Goal: Task Accomplishment & Management: Manage account settings

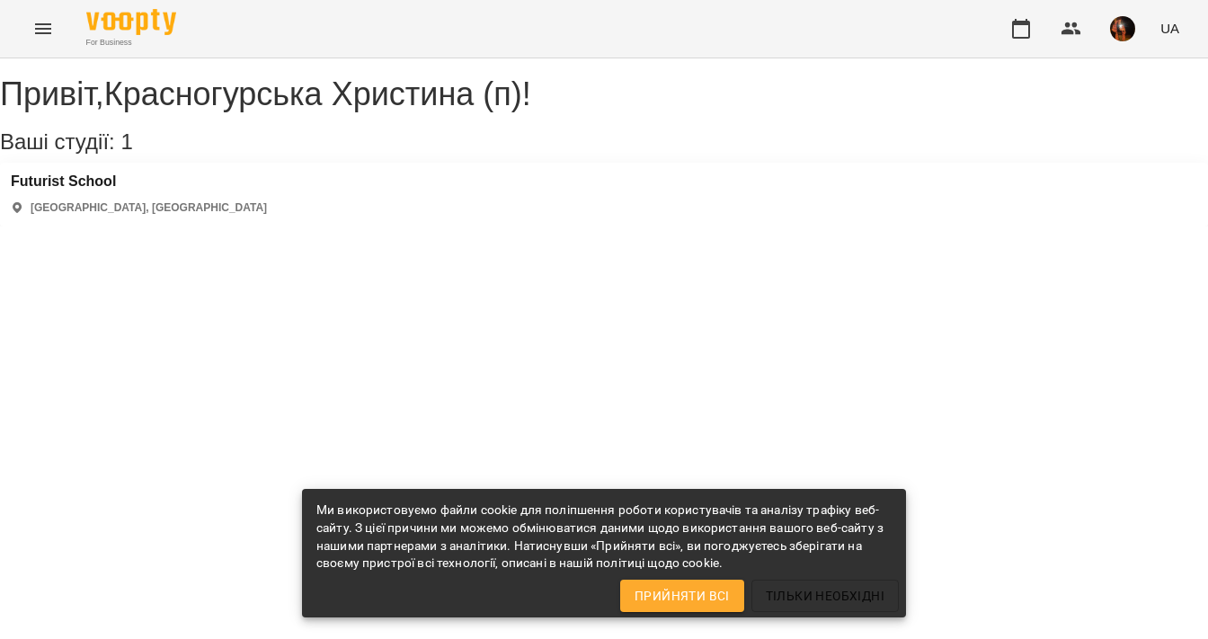
click at [100, 183] on div "[GEOGRAPHIC_DATA] [GEOGRAPHIC_DATA], [GEOGRAPHIC_DATA]" at bounding box center [604, 195] width 1208 height 64
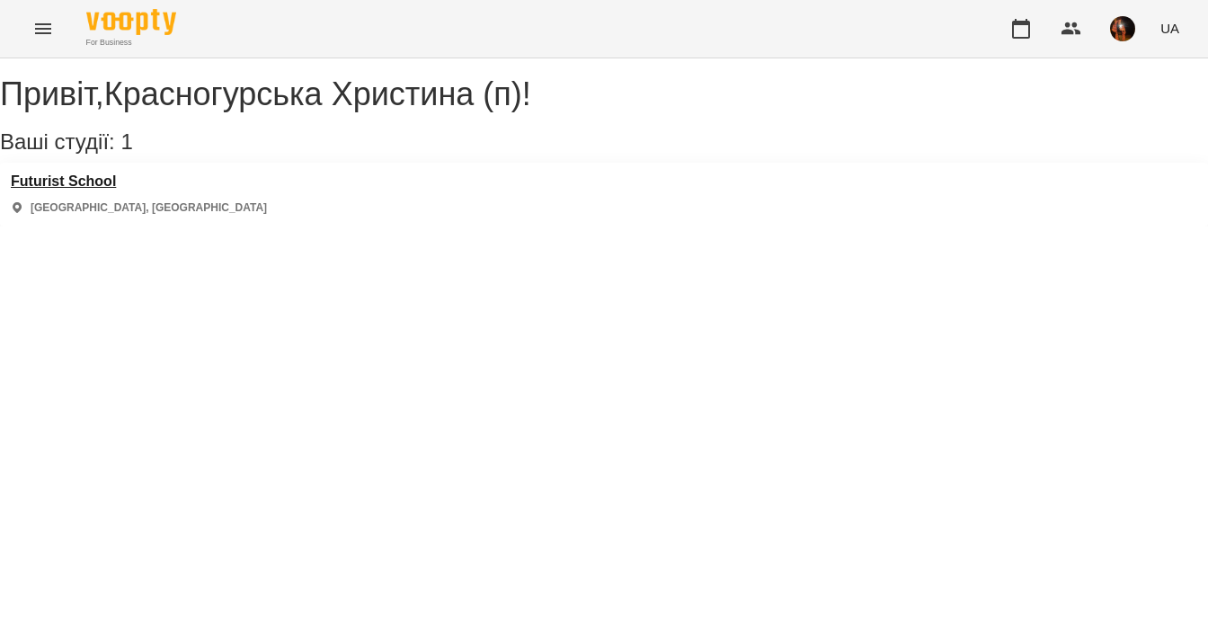
click at [97, 190] on h3 "Futurist School" at bounding box center [139, 182] width 256 height 16
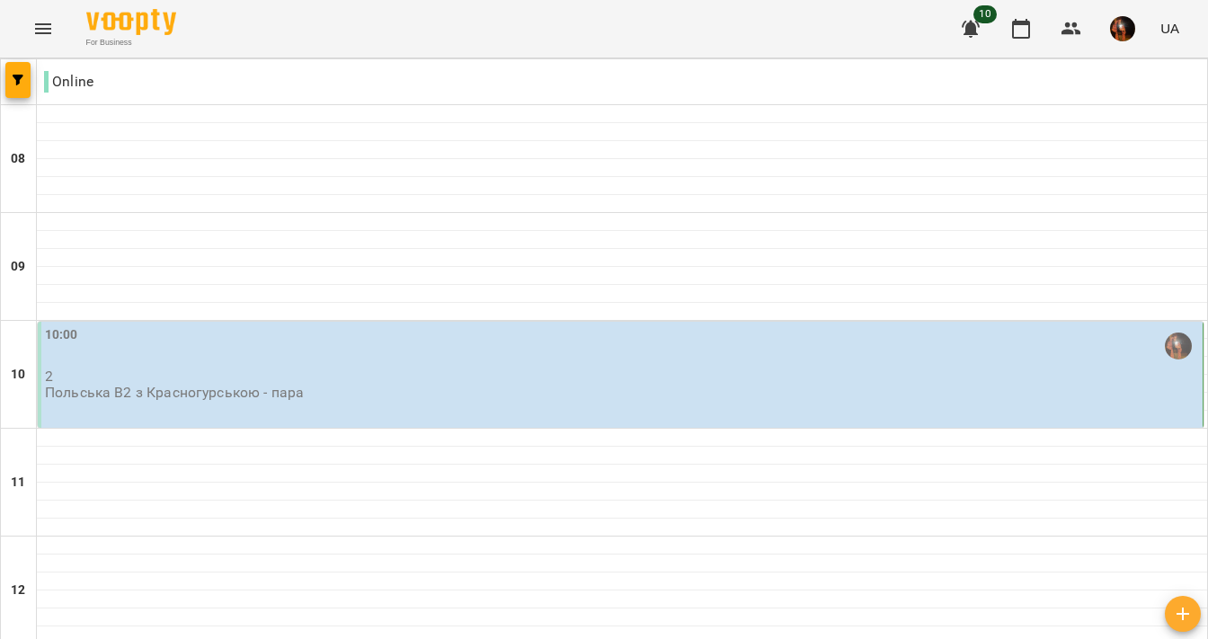
scroll to position [1203, 0]
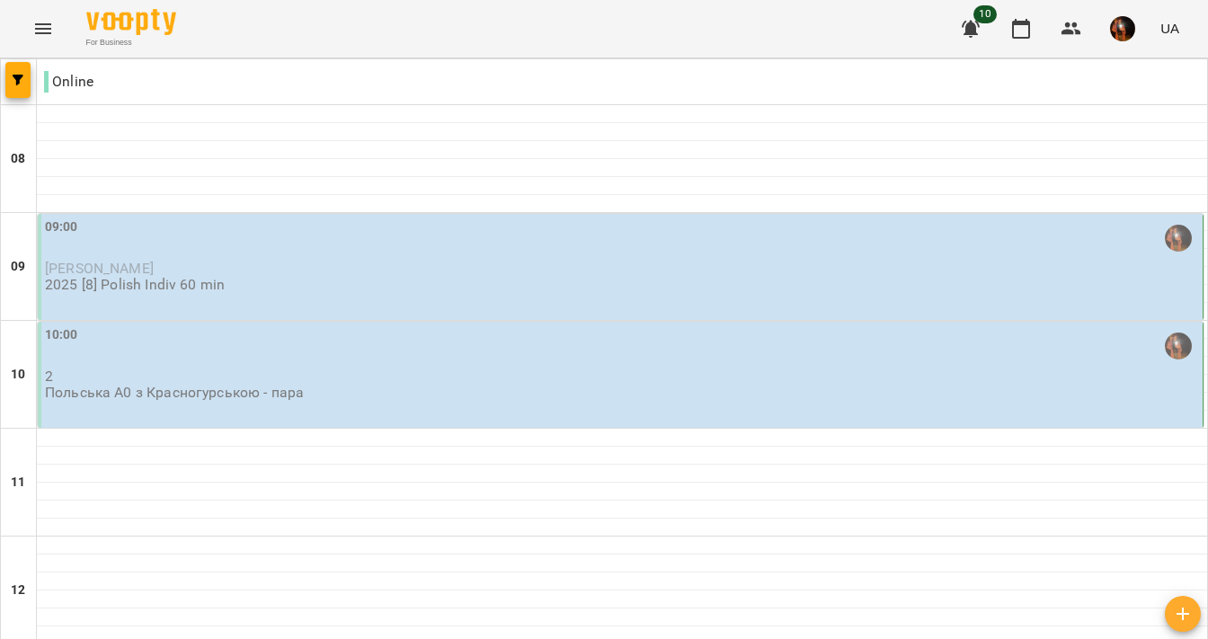
scroll to position [0, 0]
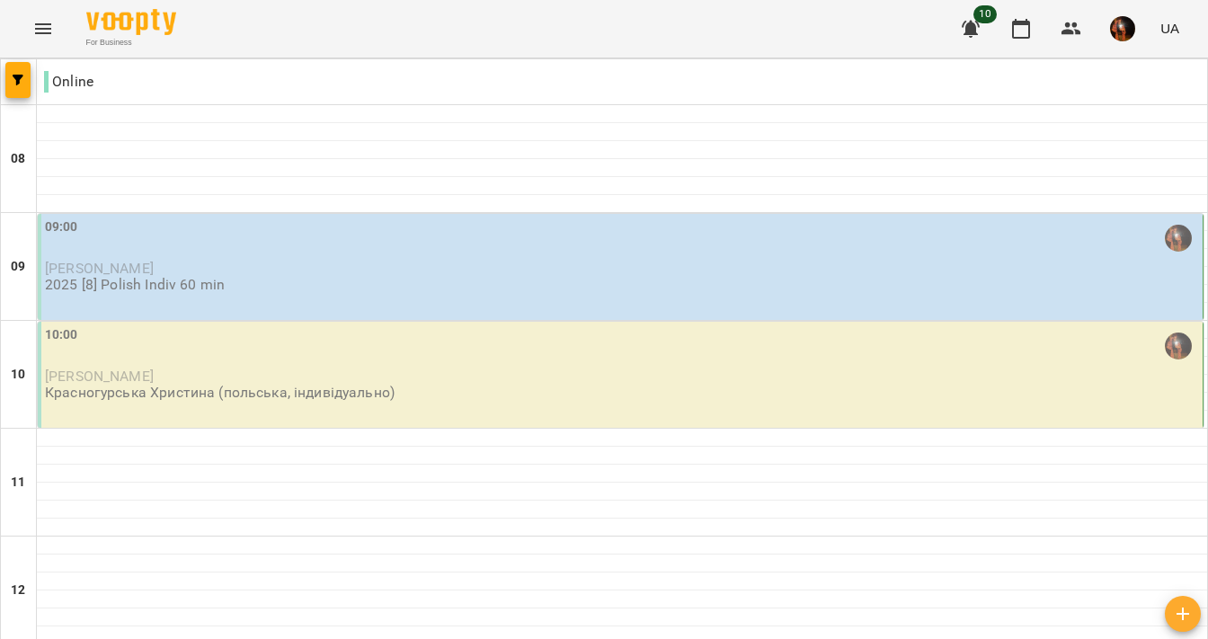
click at [314, 267] on p "[PERSON_NAME]" at bounding box center [622, 268] width 1154 height 15
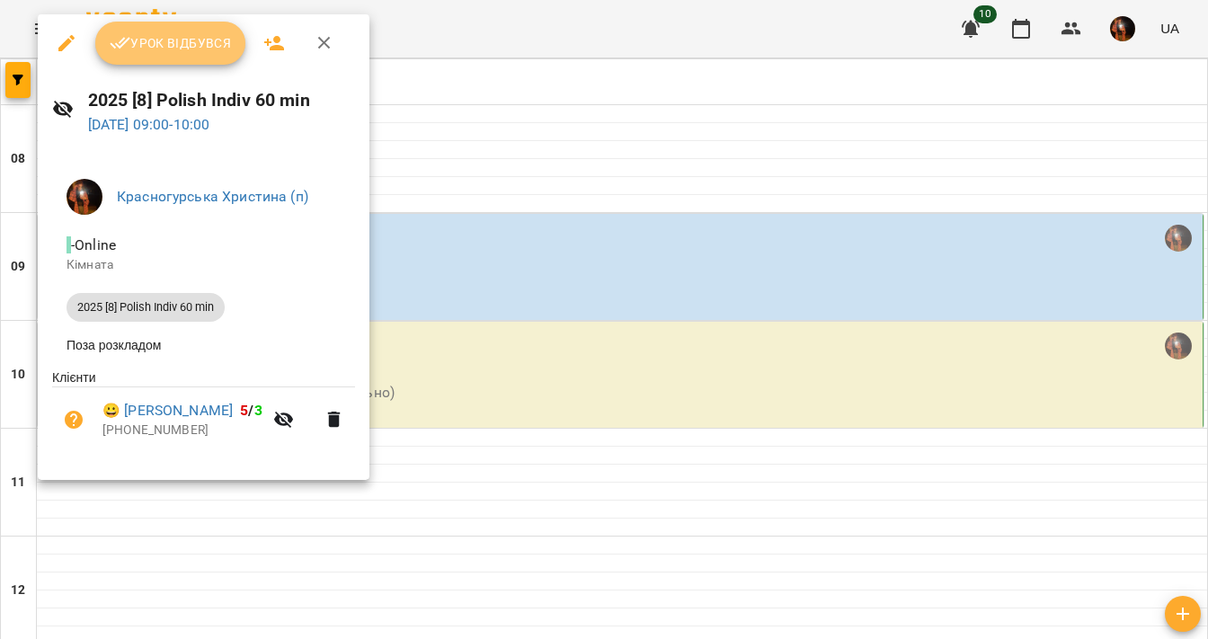
click at [183, 28] on button "Урок відбувся" at bounding box center [170, 43] width 151 height 43
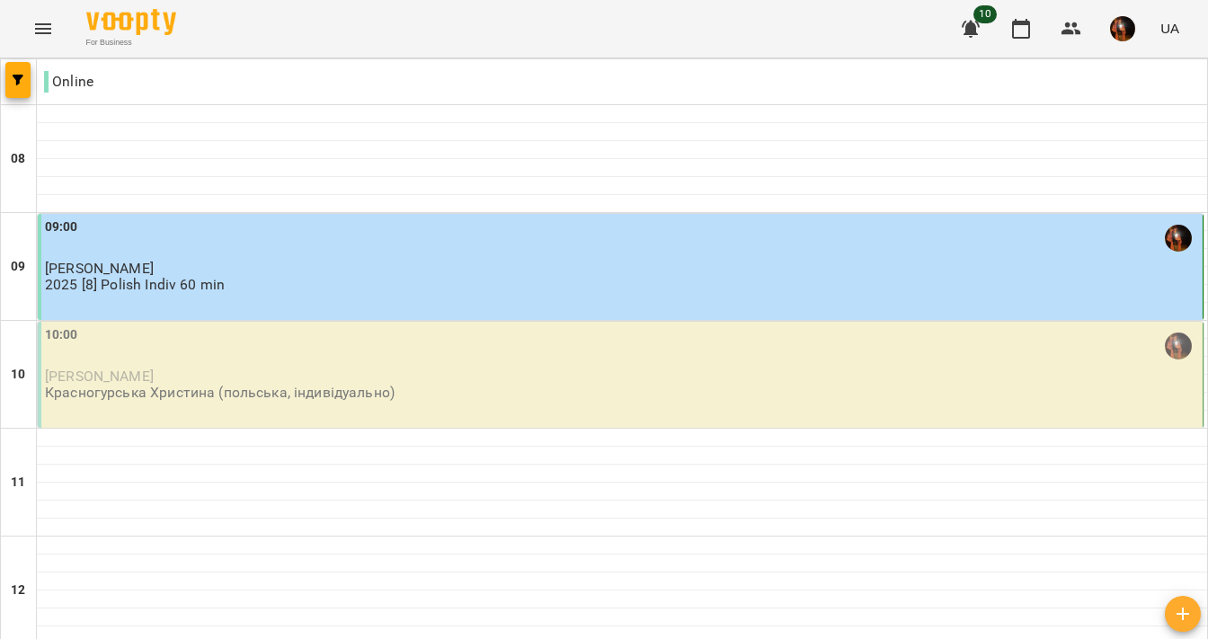
scroll to position [75, 0]
click at [210, 369] on p "[PERSON_NAME]" at bounding box center [622, 376] width 1154 height 15
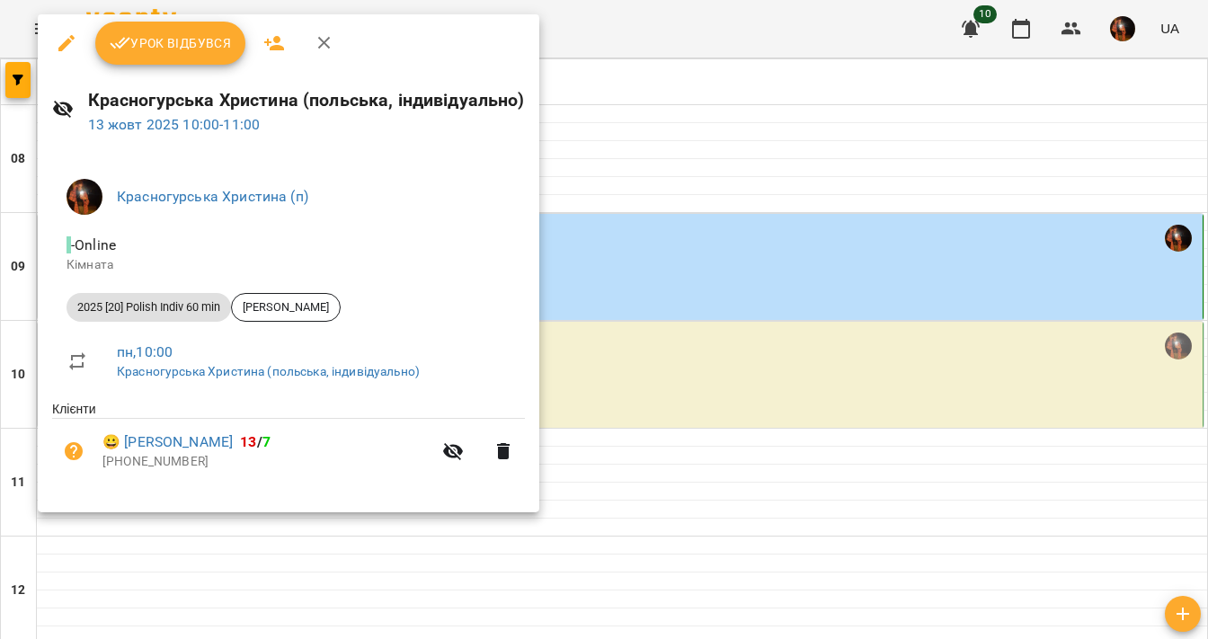
click at [139, 56] on button "Урок відбувся" at bounding box center [170, 43] width 151 height 43
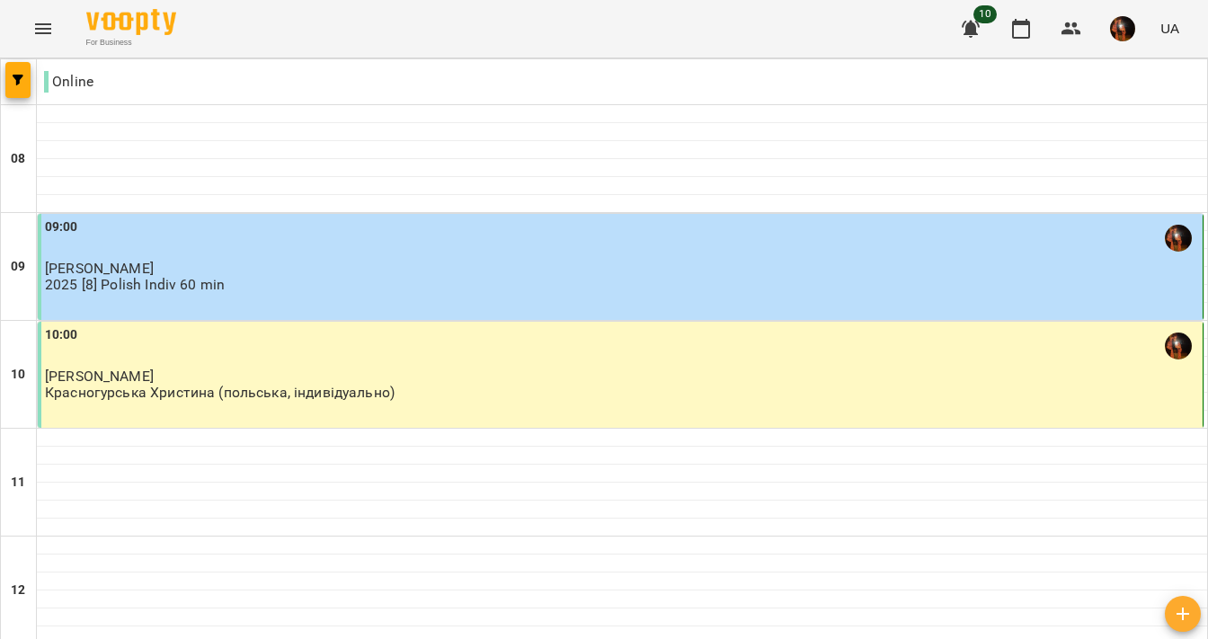
scroll to position [1203, 0]
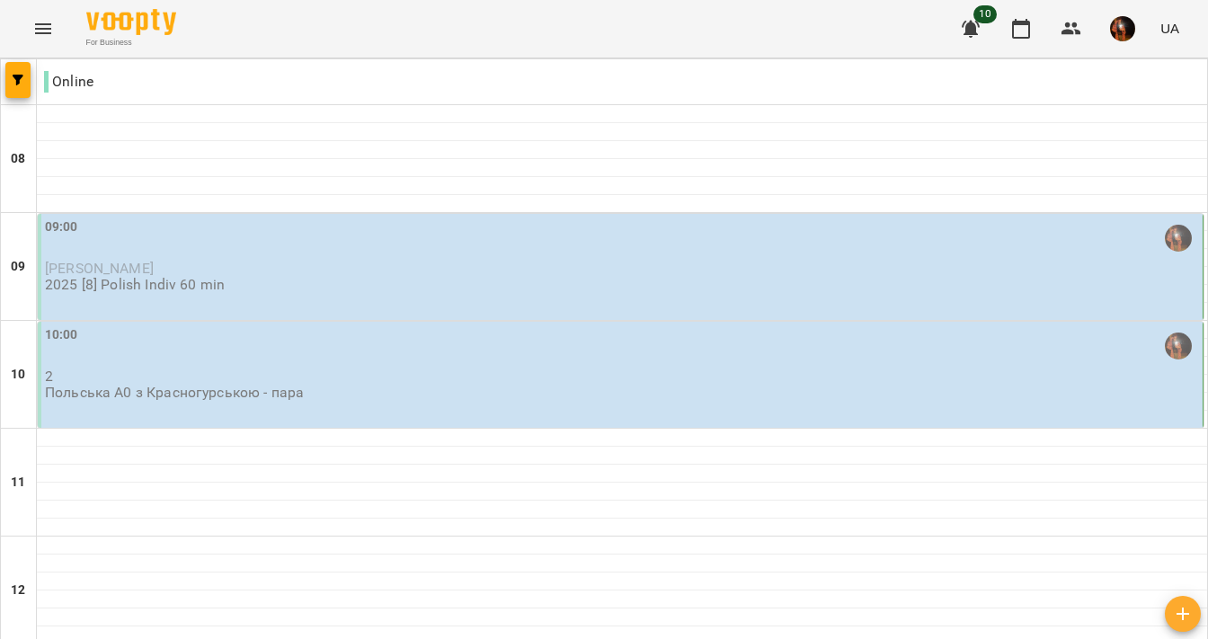
scroll to position [1157, 0]
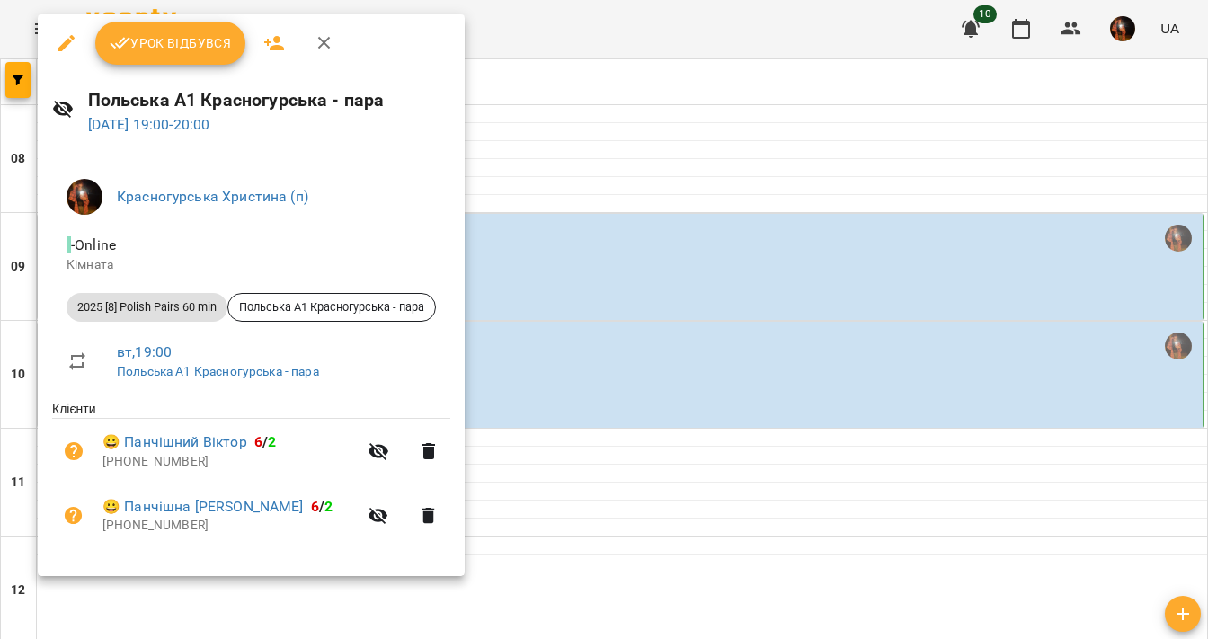
click at [487, 209] on div at bounding box center [604, 319] width 1208 height 639
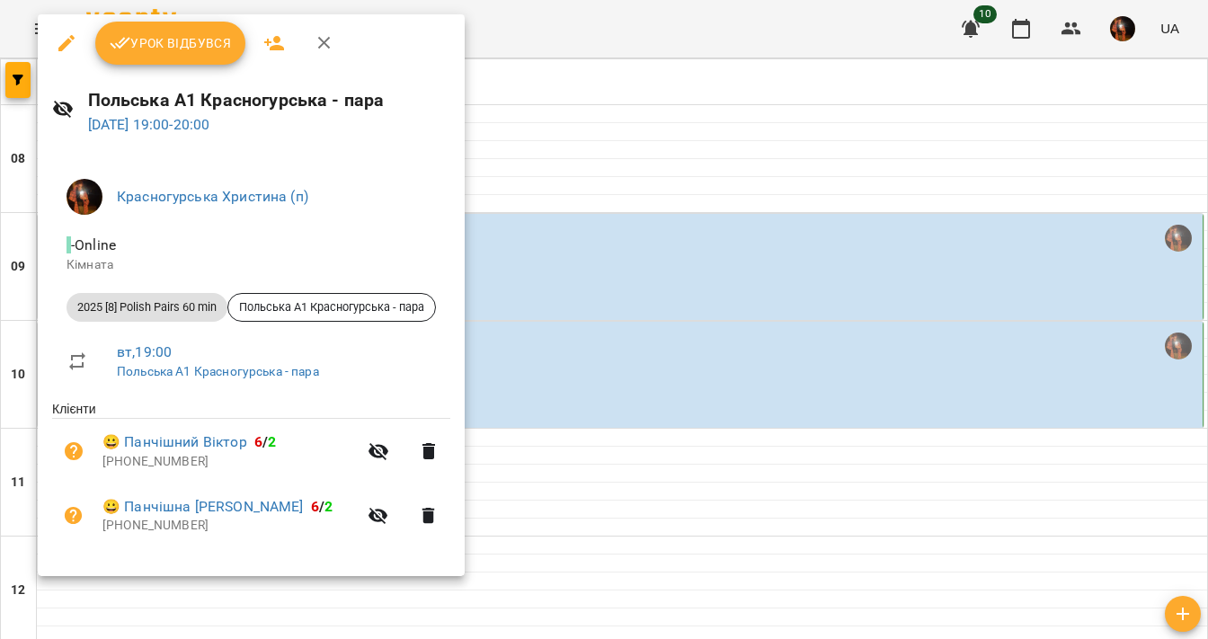
click at [536, 287] on div at bounding box center [604, 319] width 1208 height 639
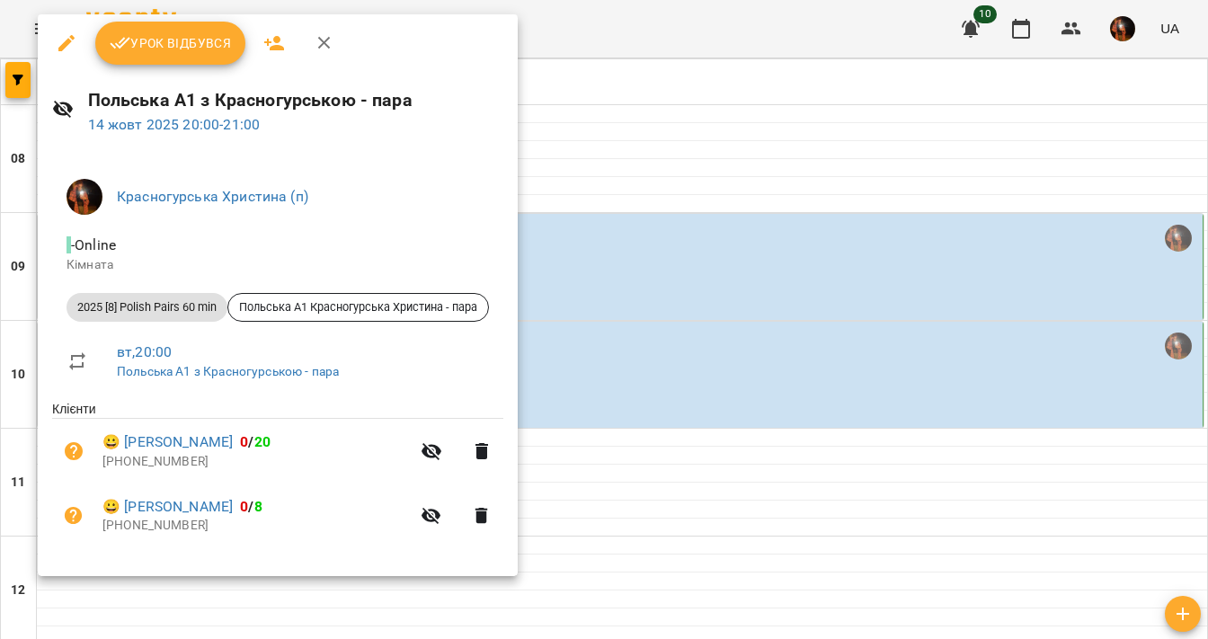
click at [538, 289] on div at bounding box center [604, 319] width 1208 height 639
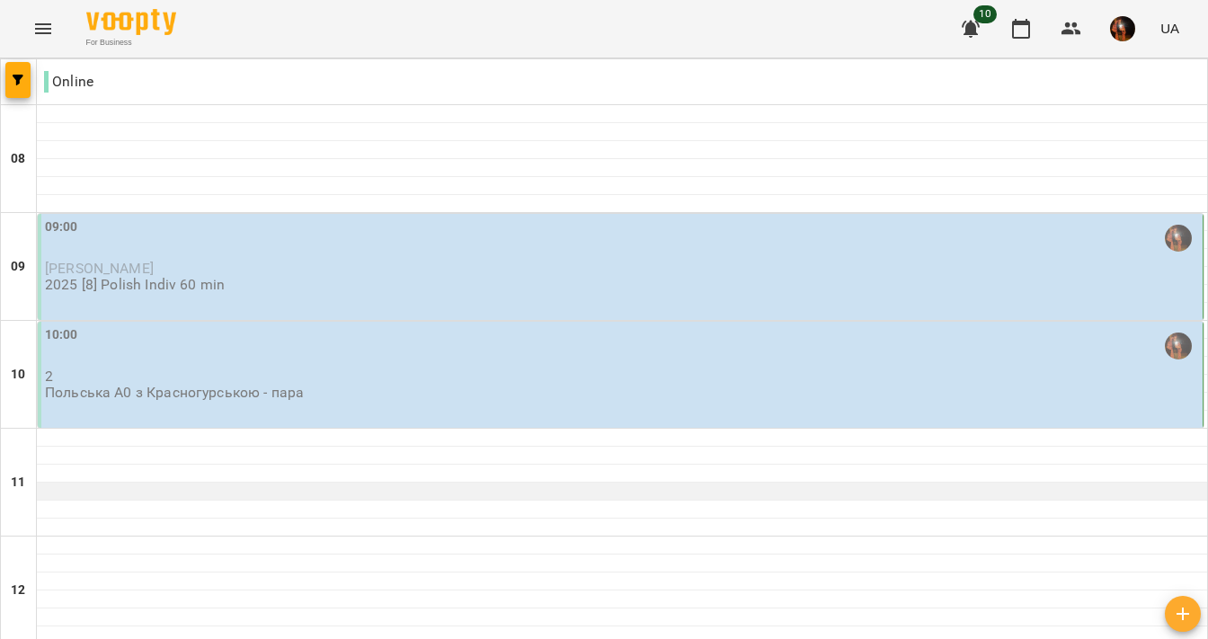
scroll to position [0, 0]
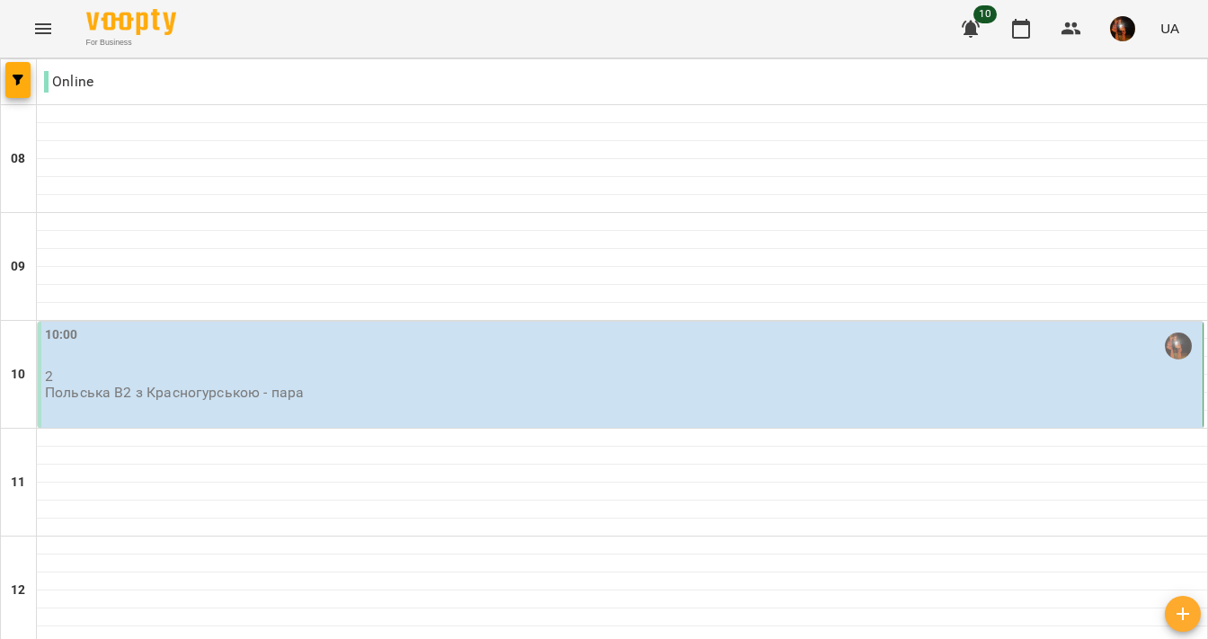
scroll to position [211, 0]
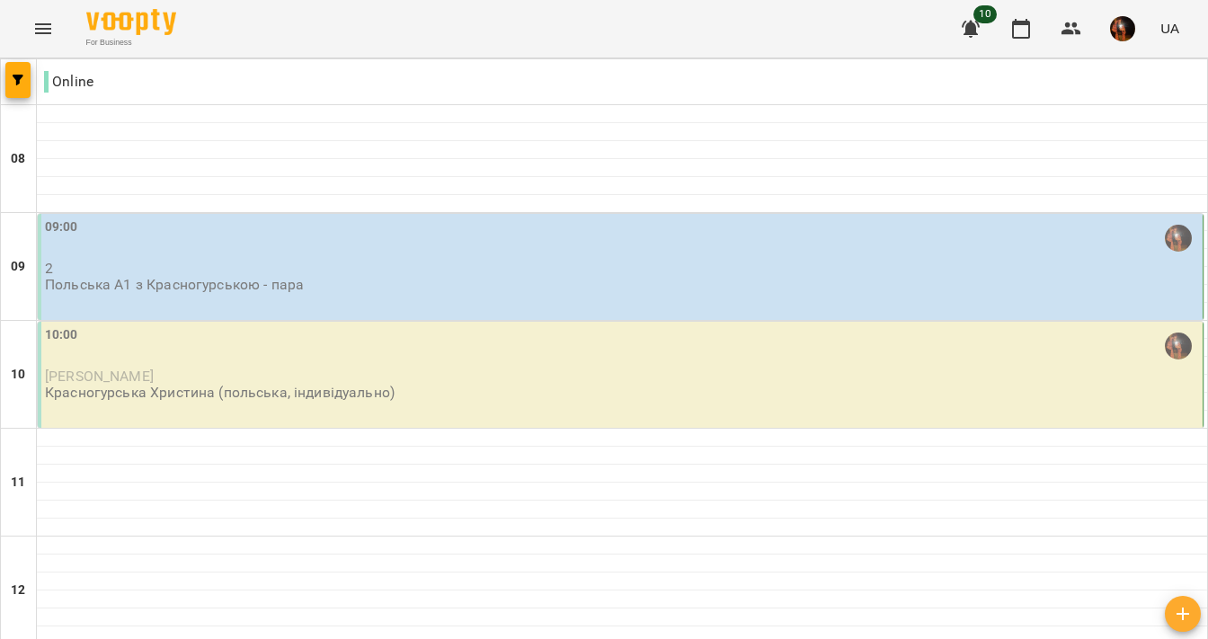
scroll to position [0, 0]
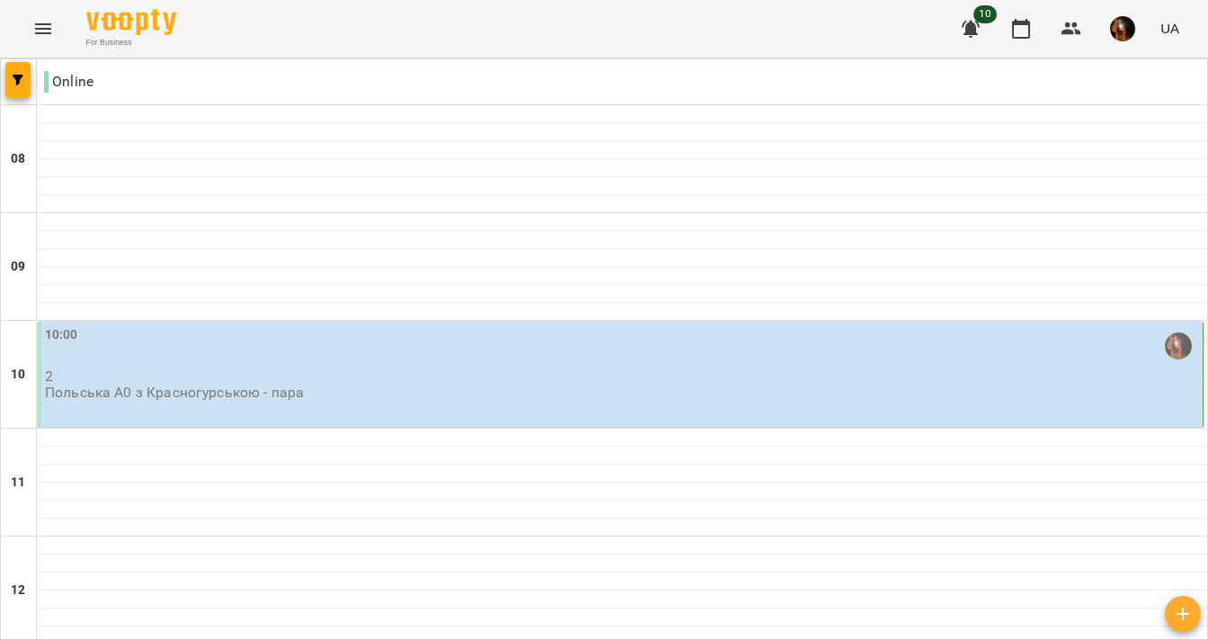
scroll to position [1203, 0]
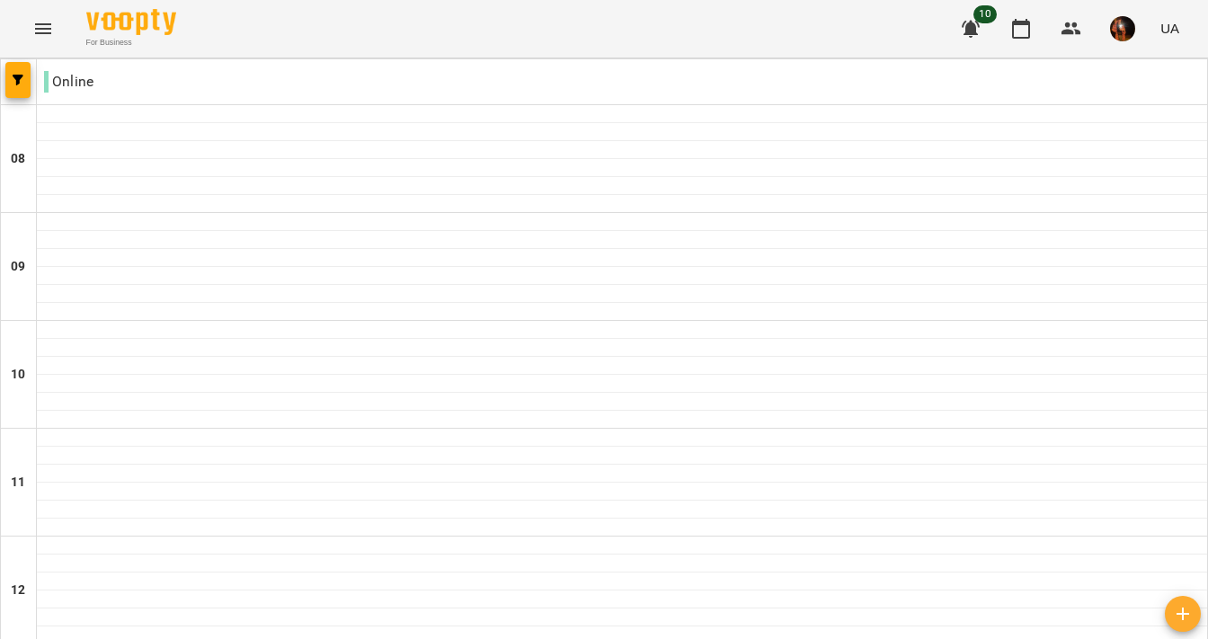
type input "**********"
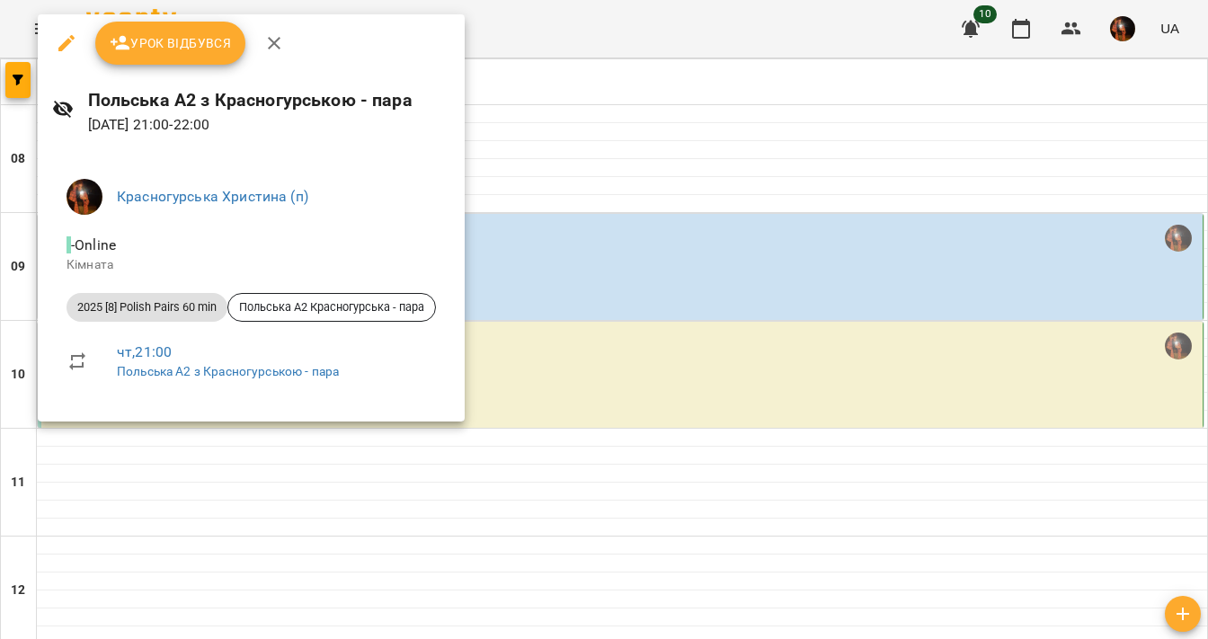
click at [572, 345] on div at bounding box center [604, 319] width 1208 height 639
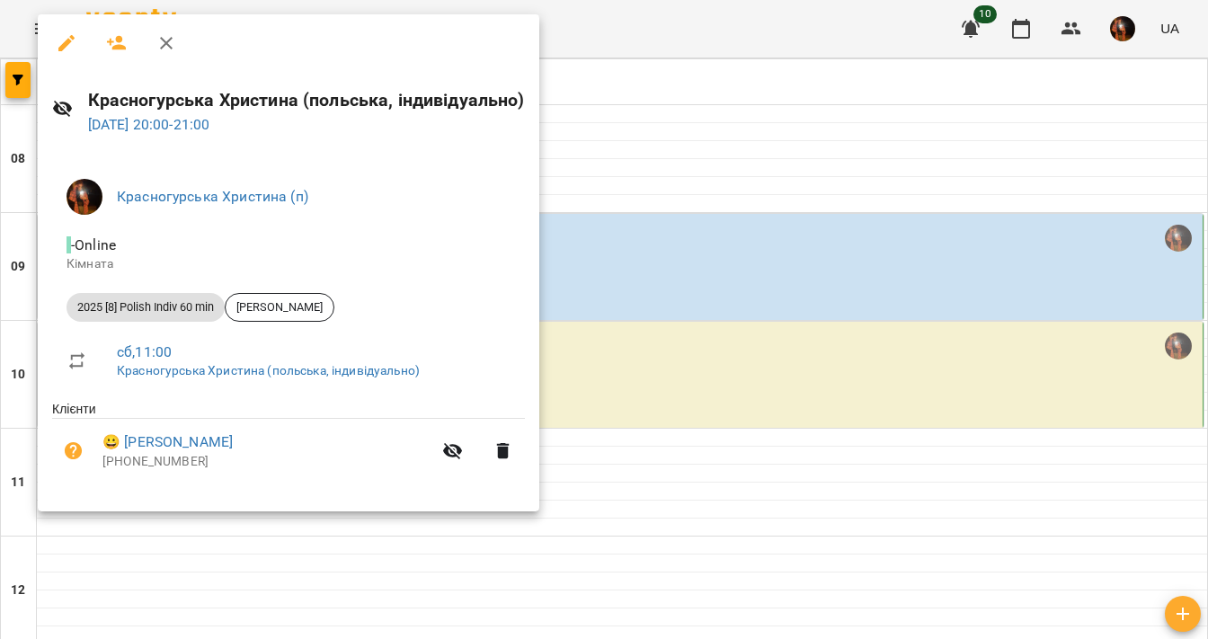
click at [548, 259] on div at bounding box center [604, 319] width 1208 height 639
